Goal: Find specific page/section: Find specific page/section

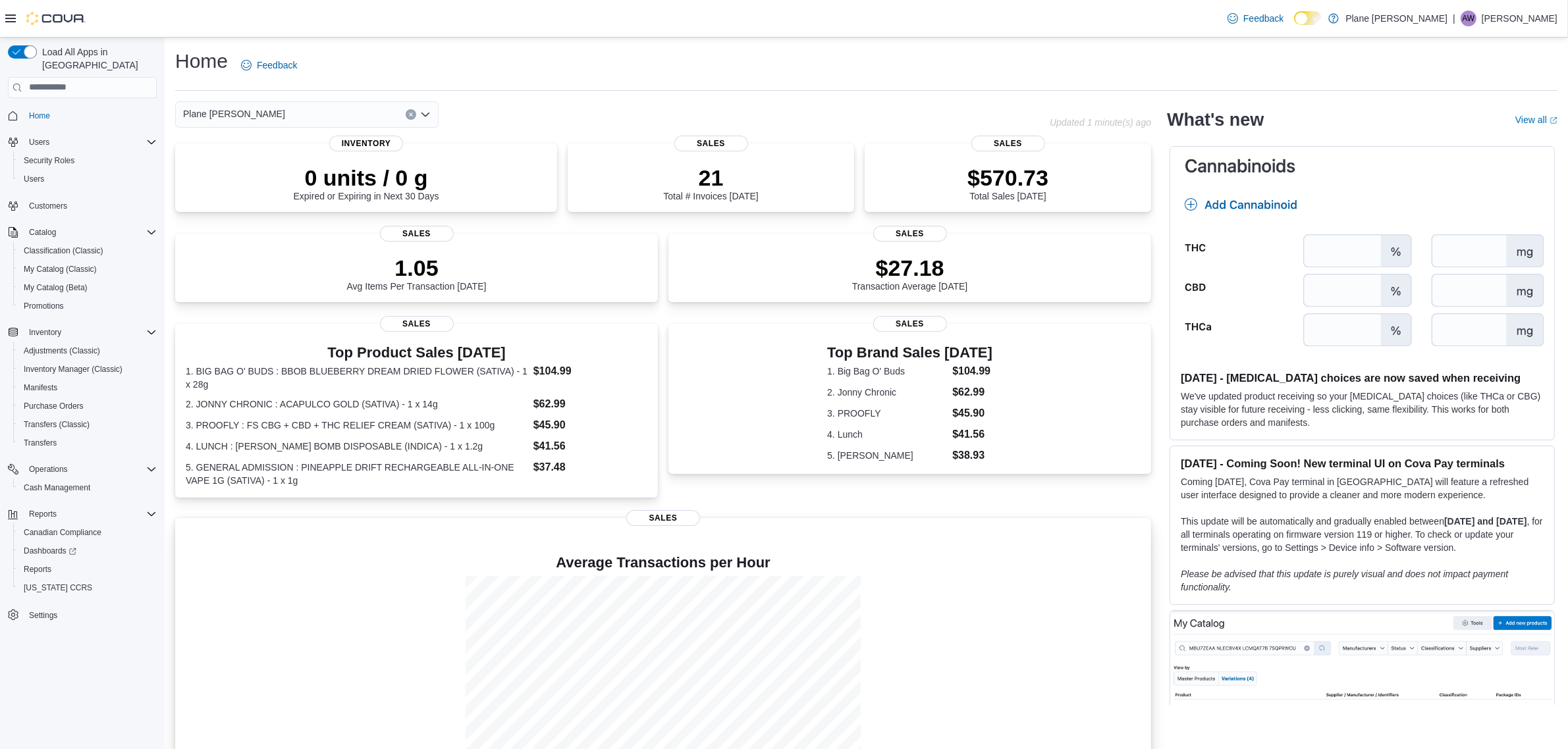
click at [955, 604] on div at bounding box center [663, 675] width 955 height 197
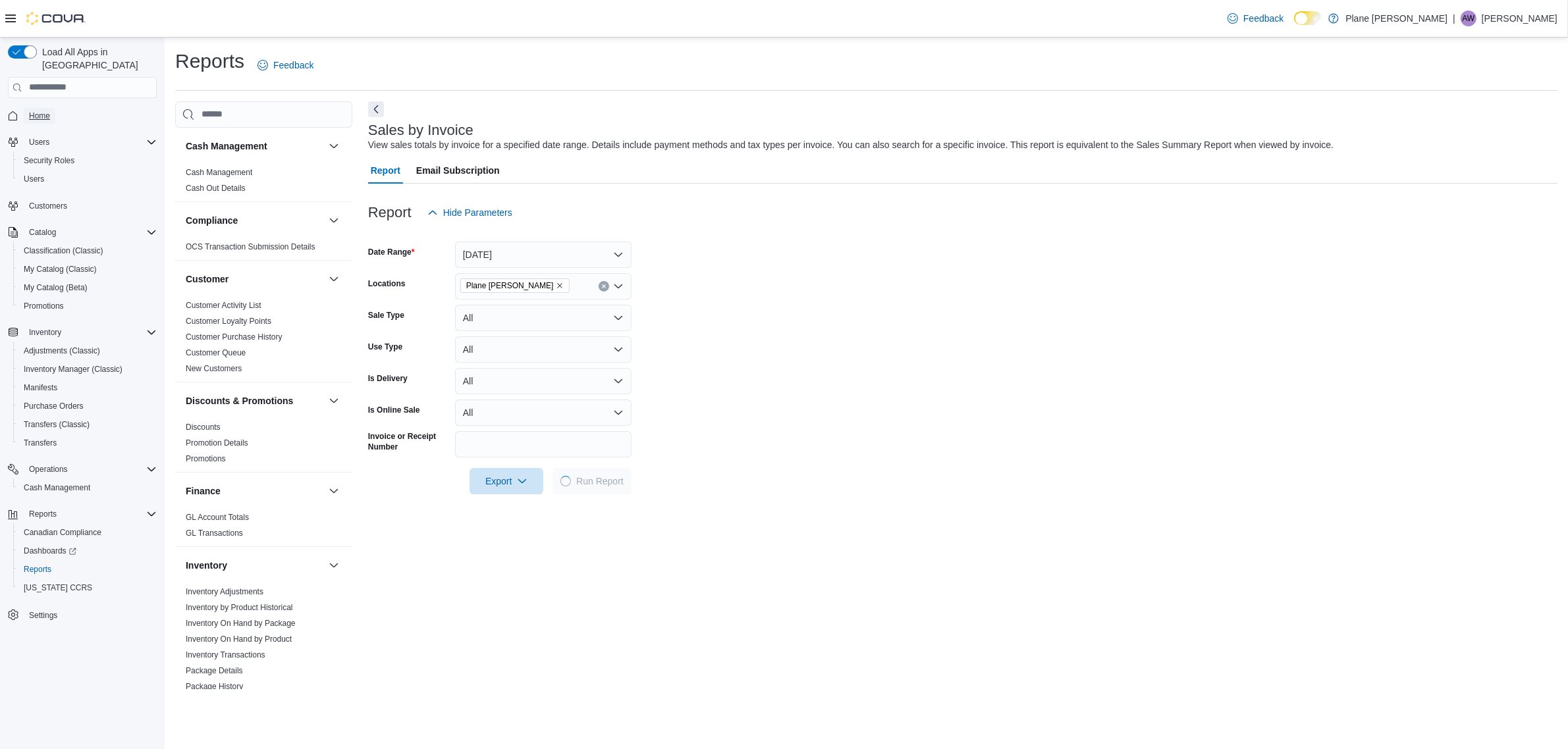
click at [35, 111] on span "Home" at bounding box center [39, 116] width 21 height 11
